Goal: Navigation & Orientation: Find specific page/section

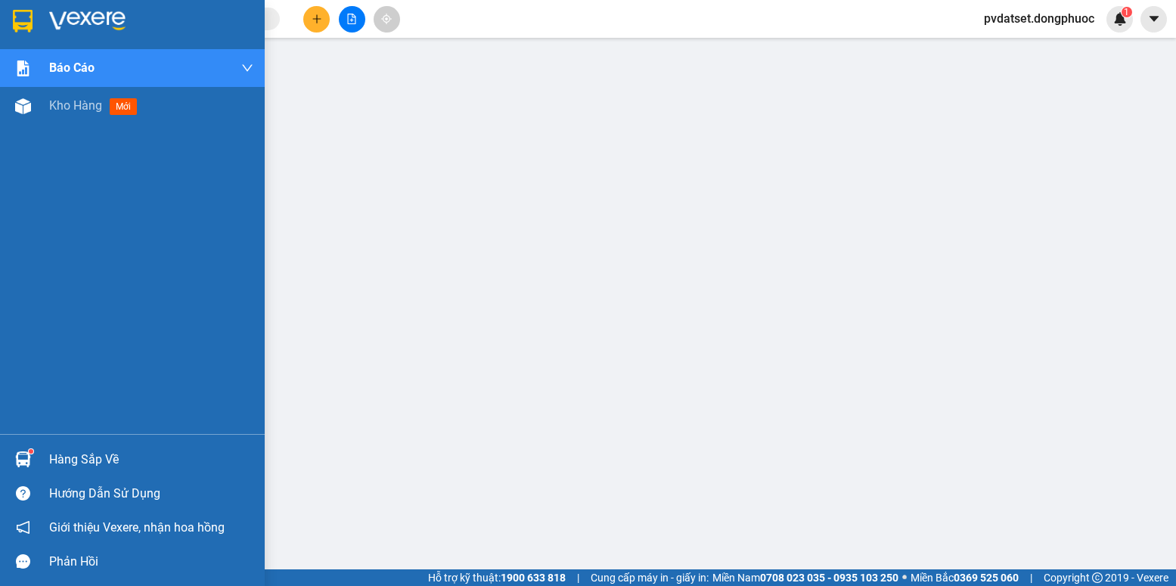
click at [31, 453] on sup at bounding box center [31, 451] width 5 height 5
click at [119, 110] on span "mới" at bounding box center [124, 106] width 28 height 17
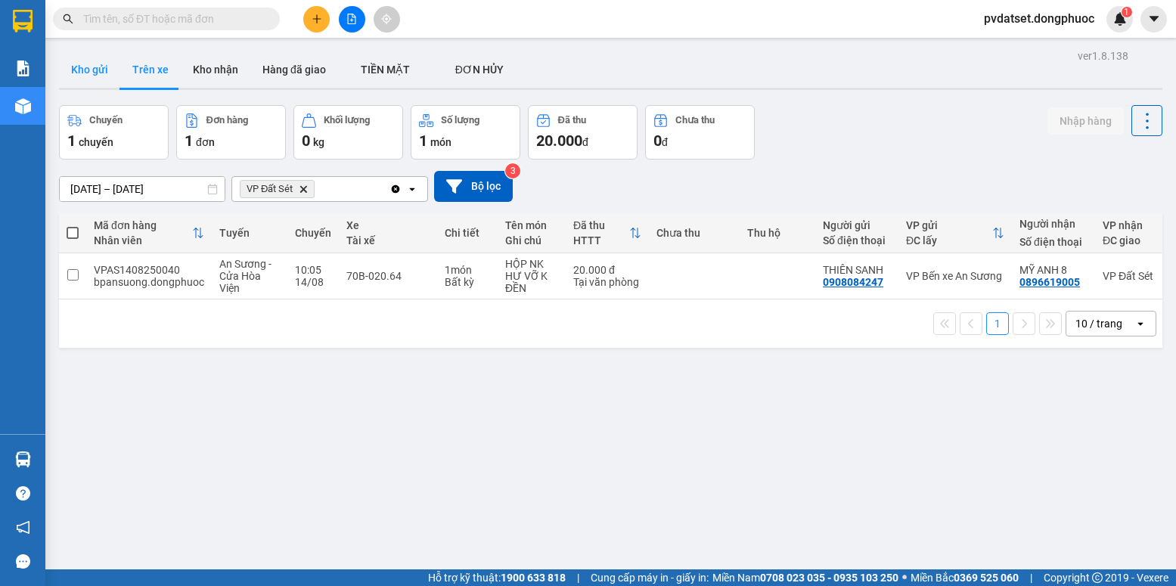
click at [85, 64] on button "Kho gửi" at bounding box center [89, 69] width 61 height 36
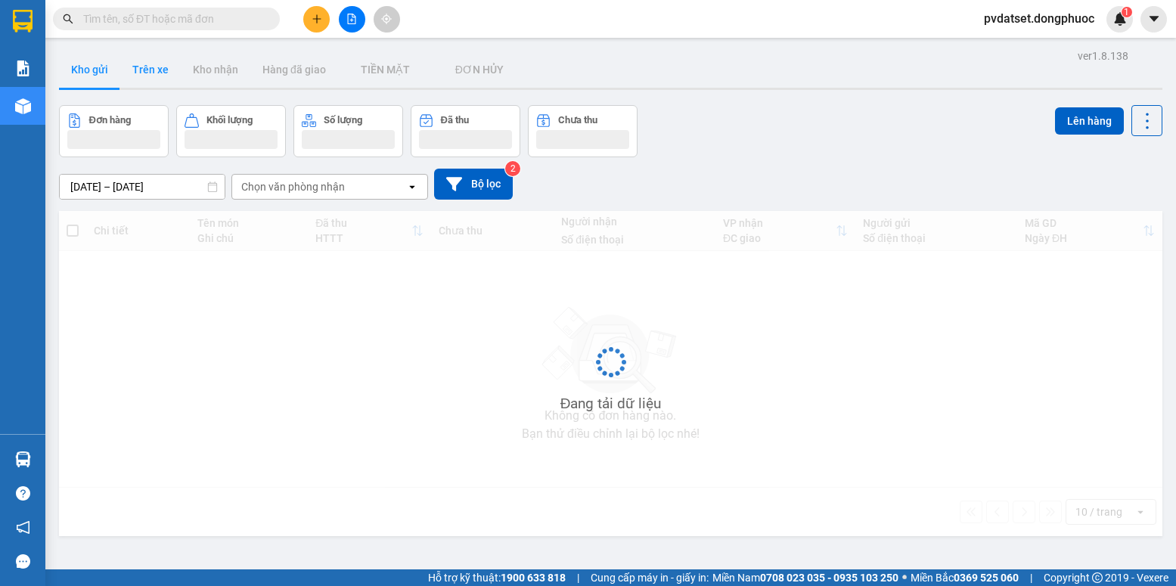
click at [153, 67] on button "Trên xe" at bounding box center [150, 69] width 61 height 36
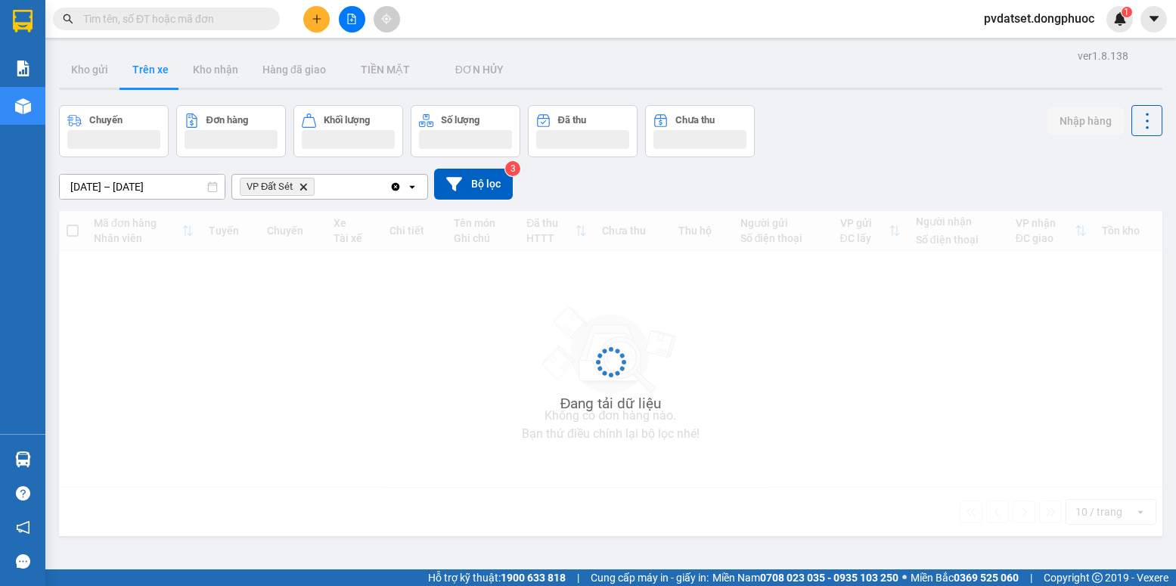
click at [153, 67] on button "Trên xe" at bounding box center [150, 69] width 61 height 36
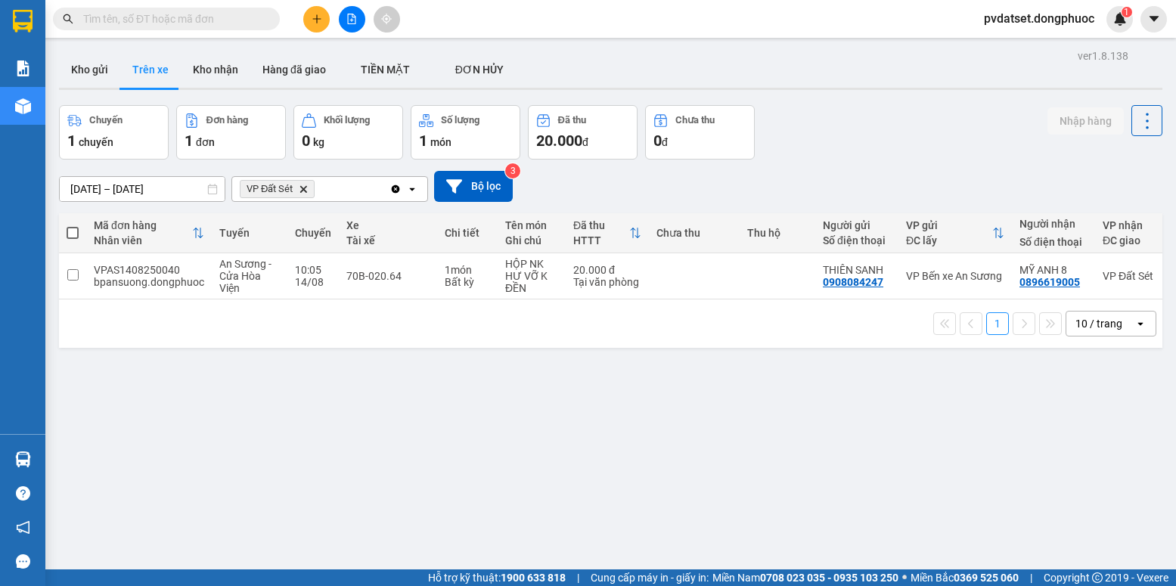
click at [93, 88] on div at bounding box center [610, 89] width 1103 height 2
click at [95, 79] on button "Kho gửi" at bounding box center [89, 69] width 61 height 36
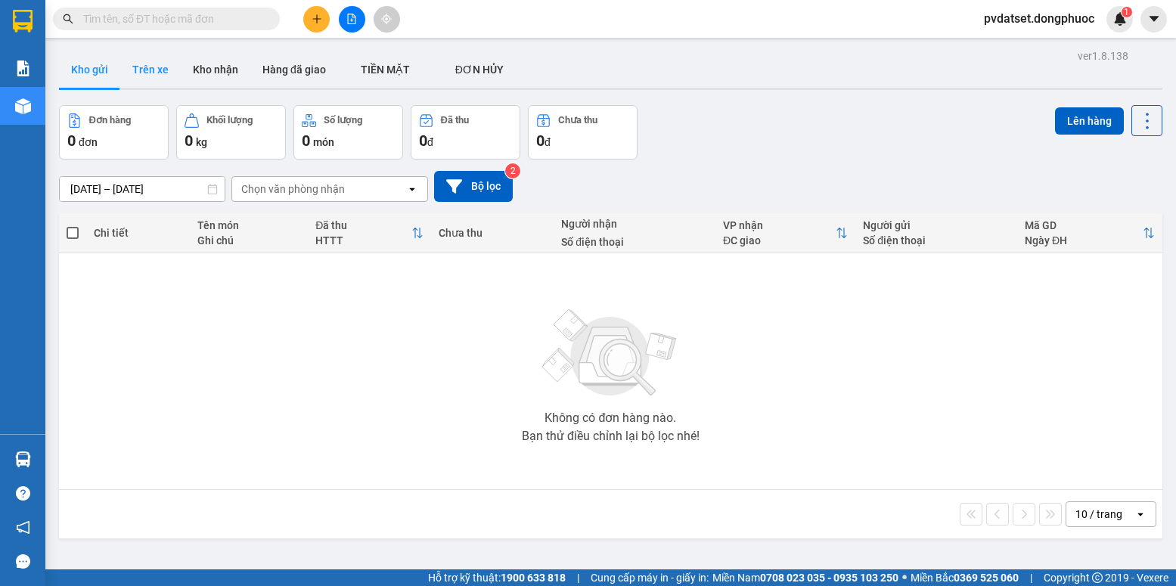
click at [141, 70] on button "Trên xe" at bounding box center [150, 69] width 61 height 36
